Goal: Task Accomplishment & Management: Use online tool/utility

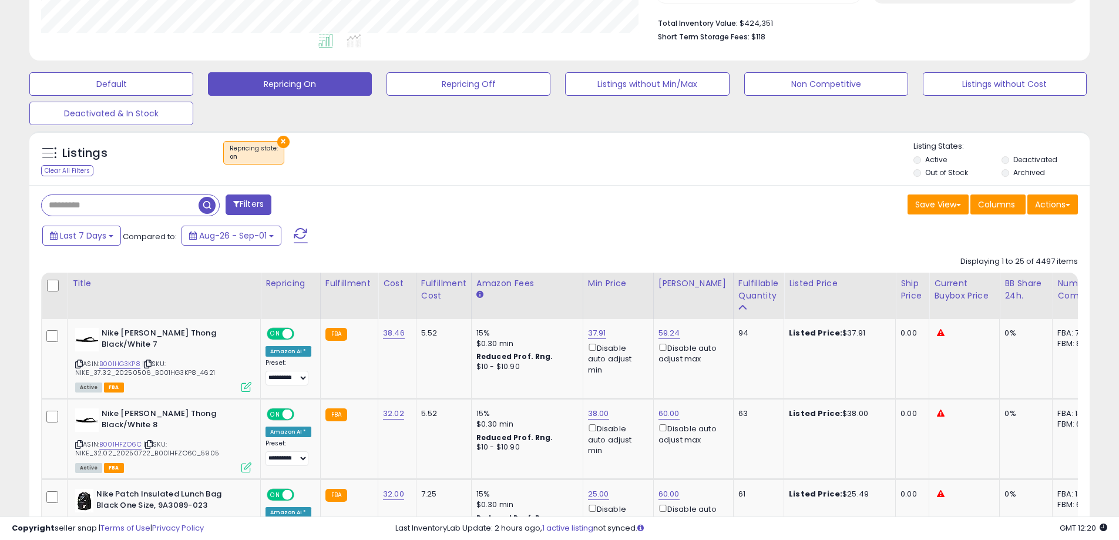
scroll to position [352, 0]
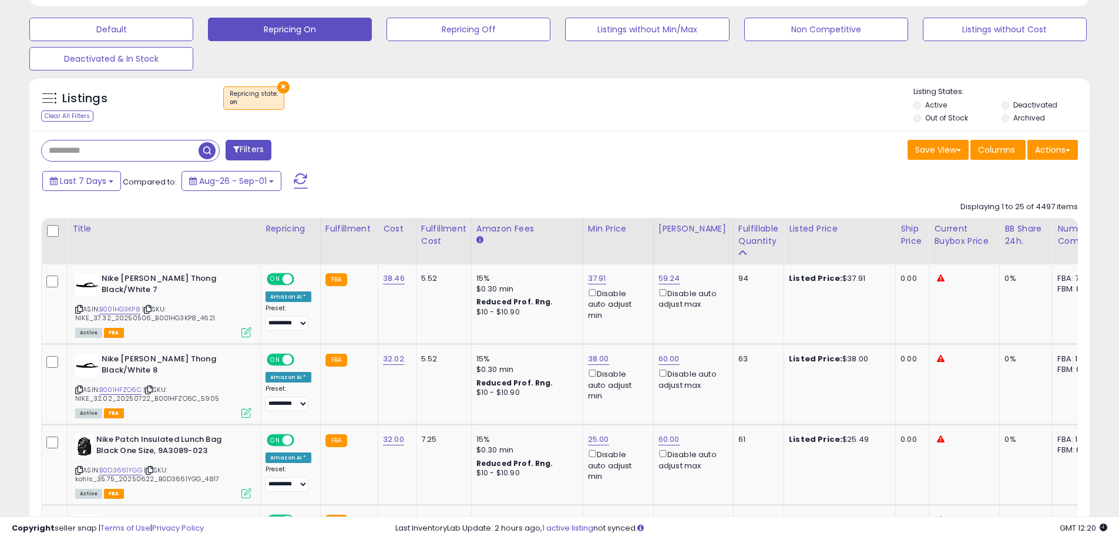
click at [278, 85] on button "×" at bounding box center [283, 87] width 12 height 12
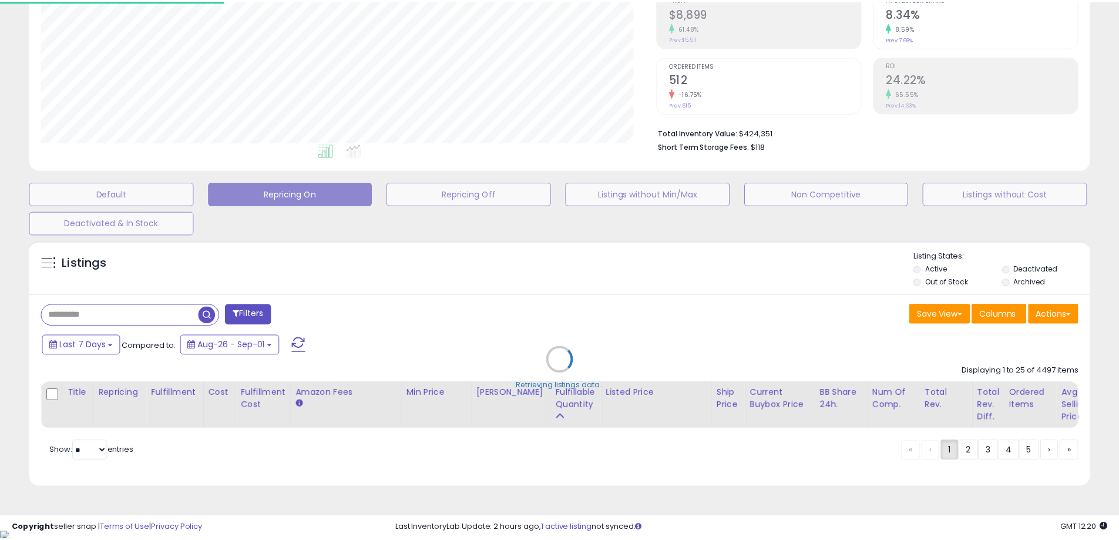
scroll to position [241, 620]
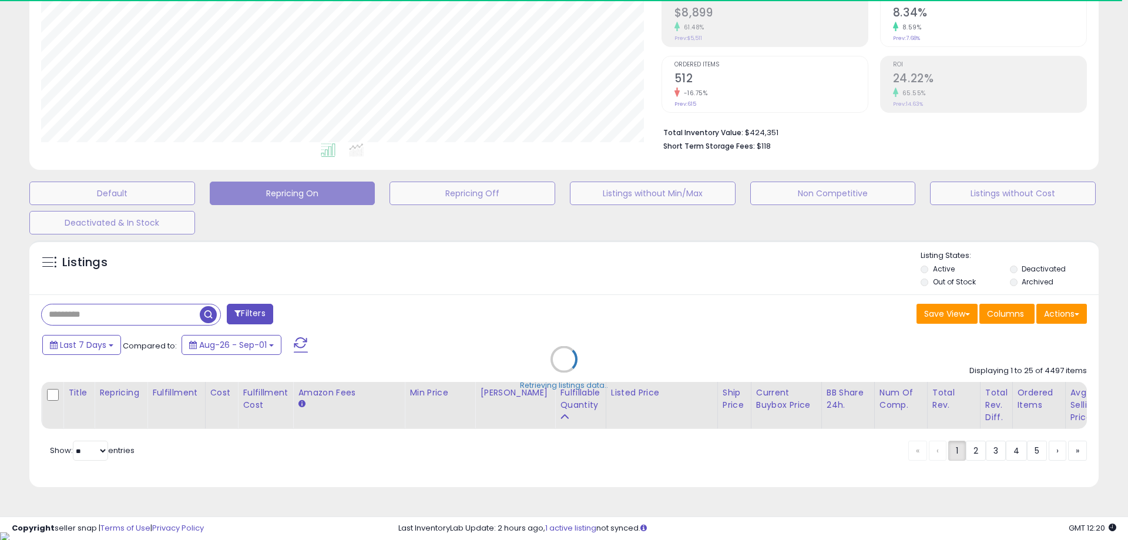
click at [118, 193] on button "Default" at bounding box center [112, 193] width 166 height 23
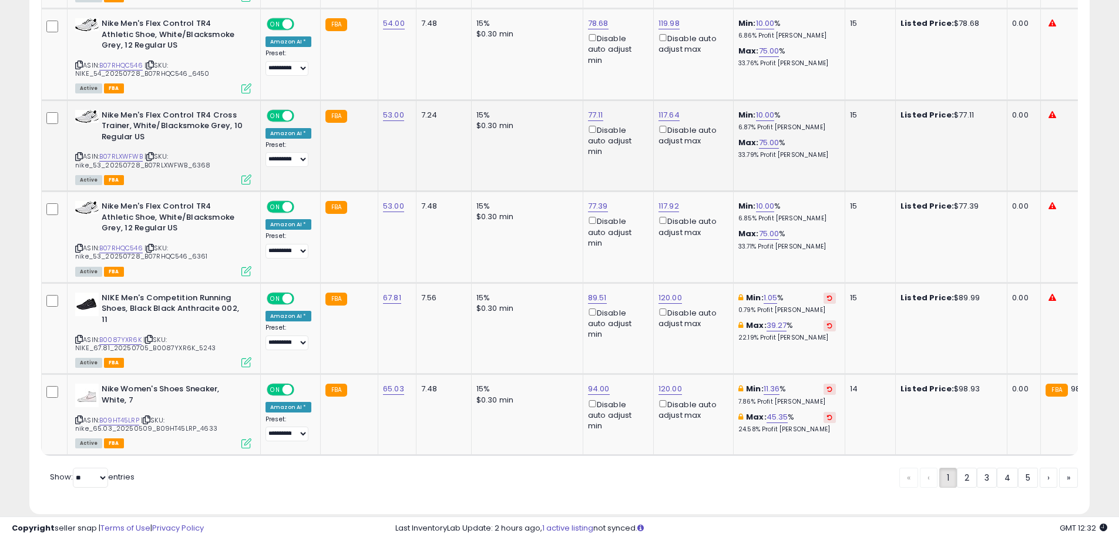
scroll to position [2372, 0]
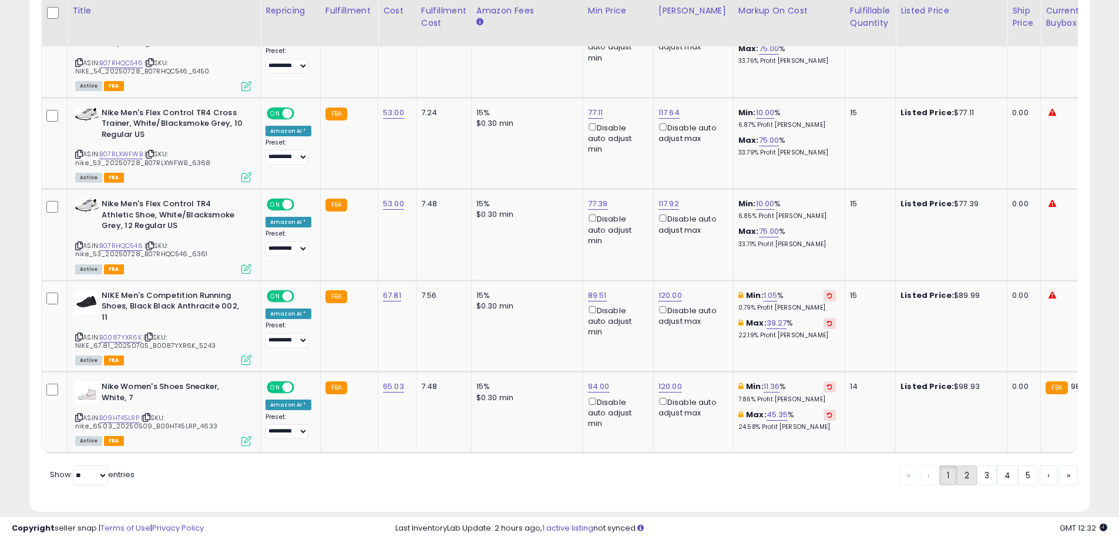
click at [969, 465] on link "2" at bounding box center [967, 475] width 20 height 20
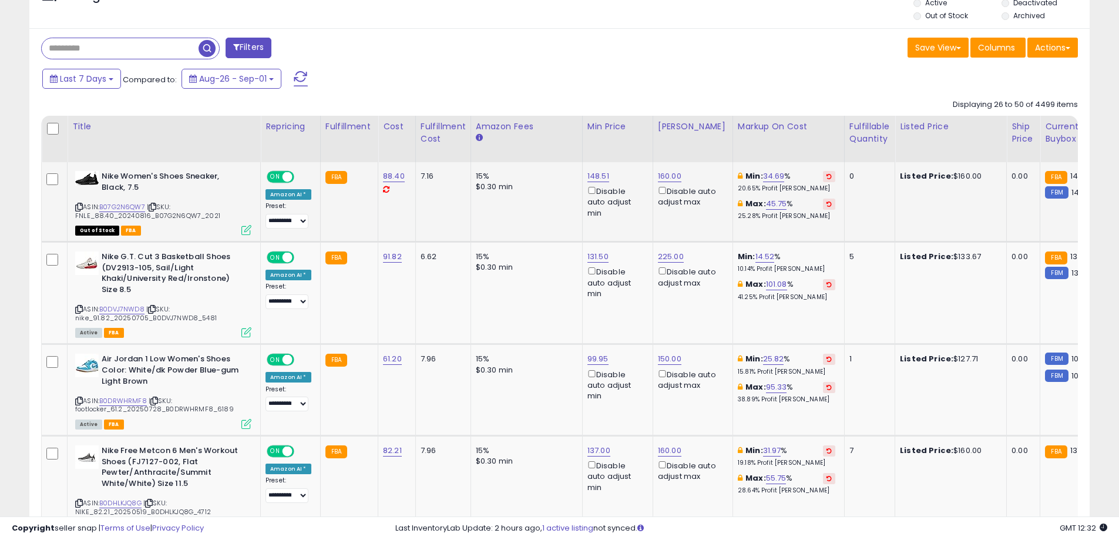
scroll to position [482, 0]
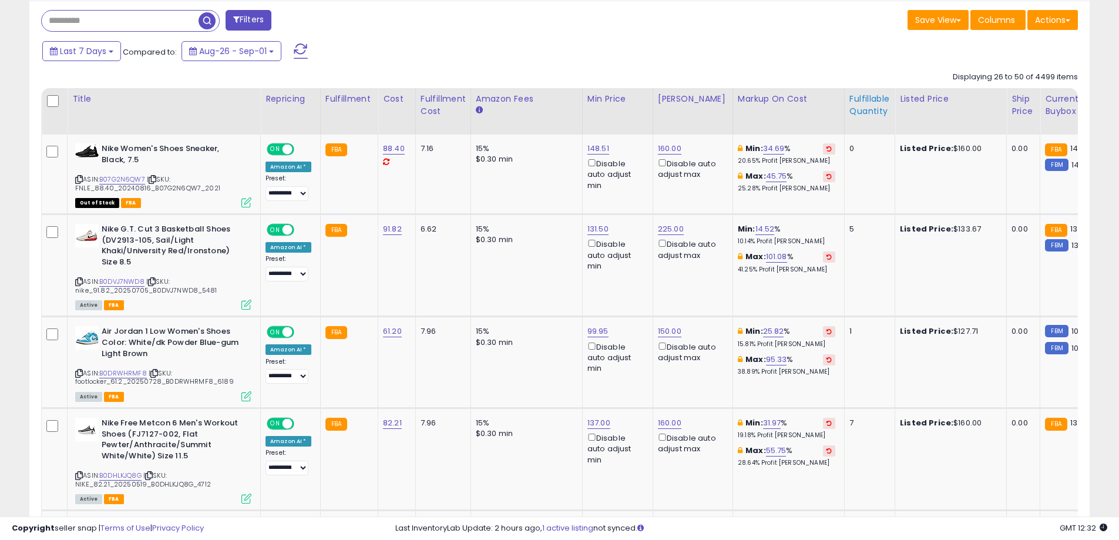
click at [854, 119] on th "Fulfillable Quantity" at bounding box center [869, 111] width 51 height 46
click at [852, 110] on div "Fulfillable Quantity" at bounding box center [869, 105] width 41 height 25
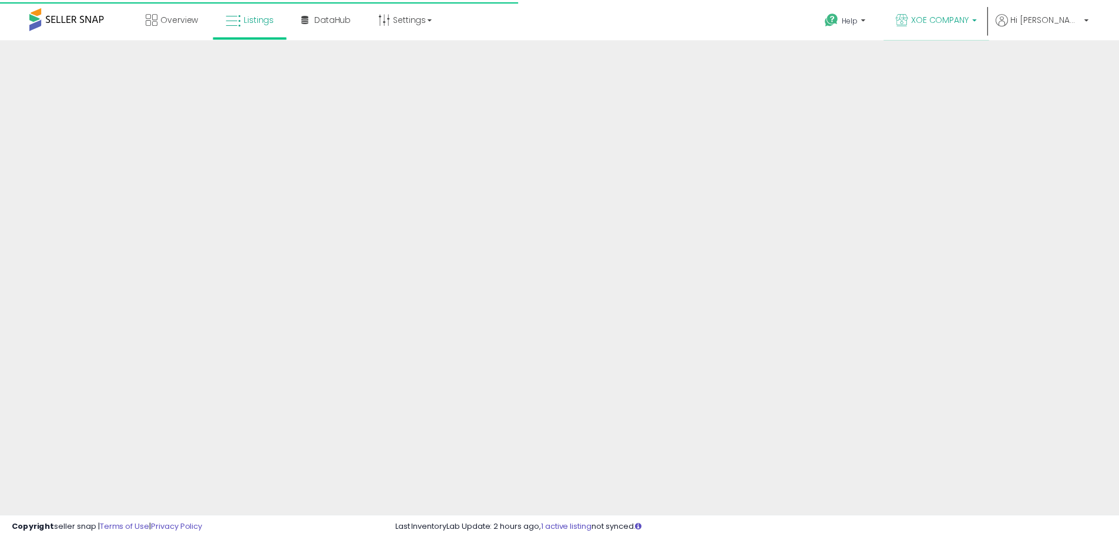
scroll to position [189, 0]
